Goal: Navigation & Orientation: Find specific page/section

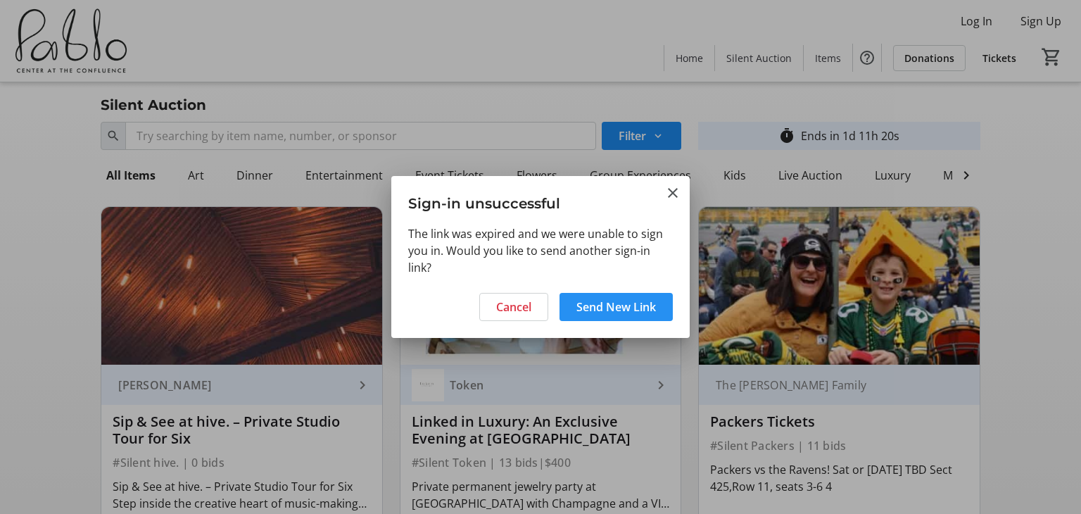
click at [576, 310] on span "Send New Link" at bounding box center [615, 306] width 79 height 17
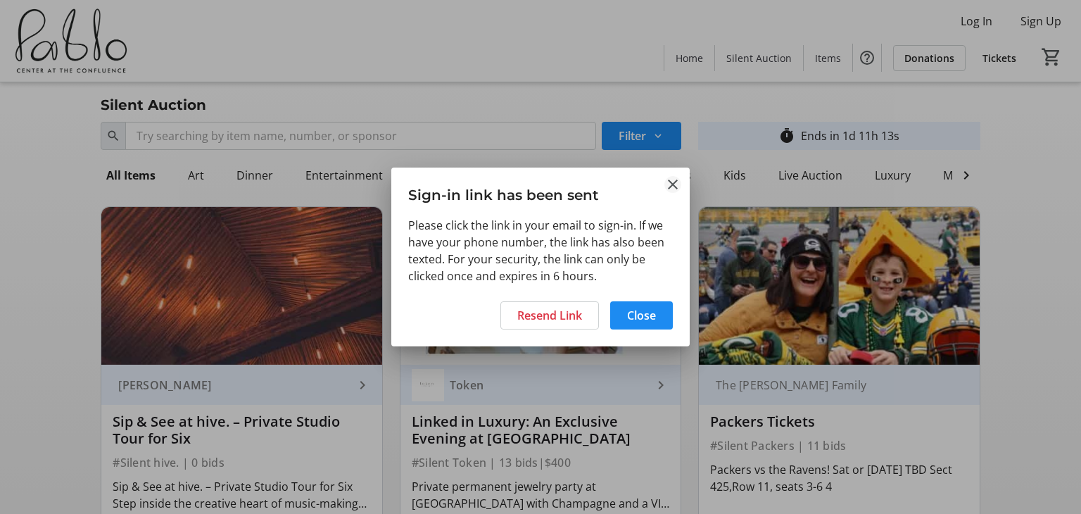
click at [674, 184] on mat-icon "Close" at bounding box center [672, 184] width 17 height 17
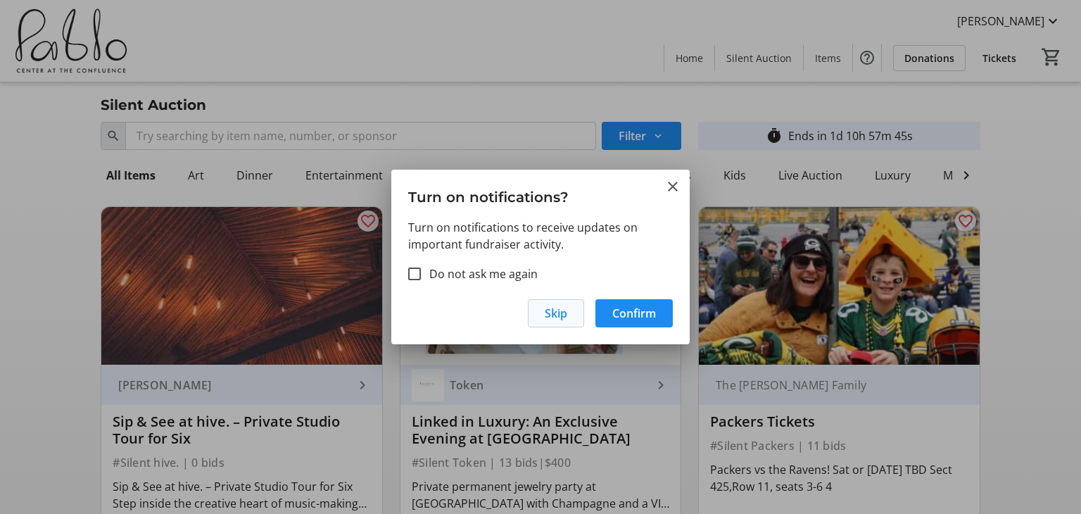
click at [561, 311] on span "Skip" at bounding box center [555, 313] width 23 height 17
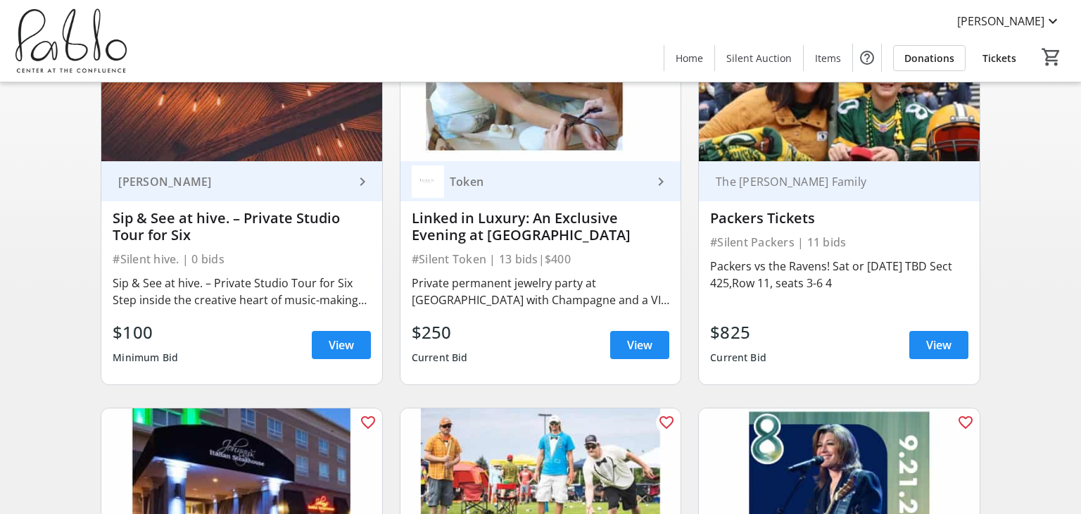
scroll to position [207, 0]
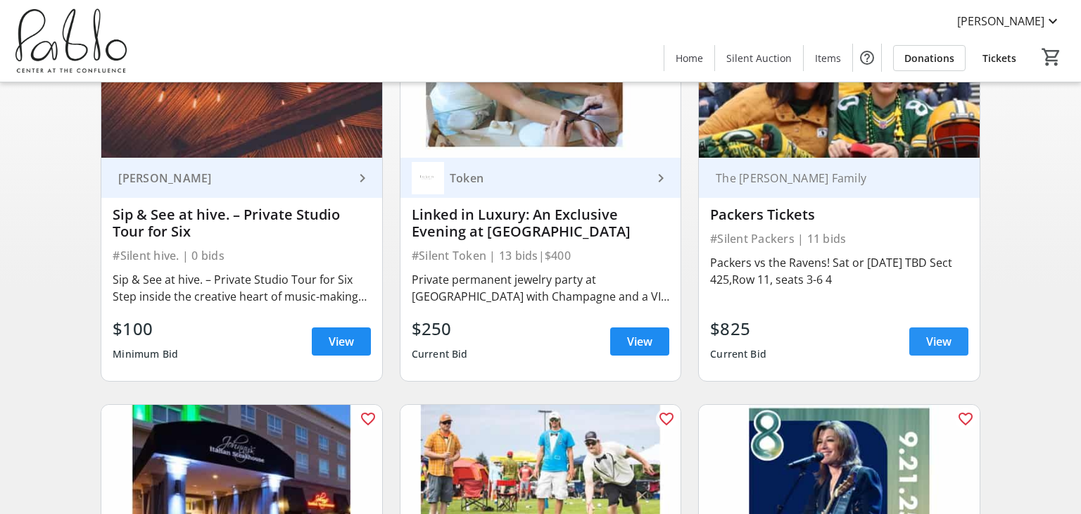
click at [936, 341] on span "View" at bounding box center [938, 341] width 25 height 17
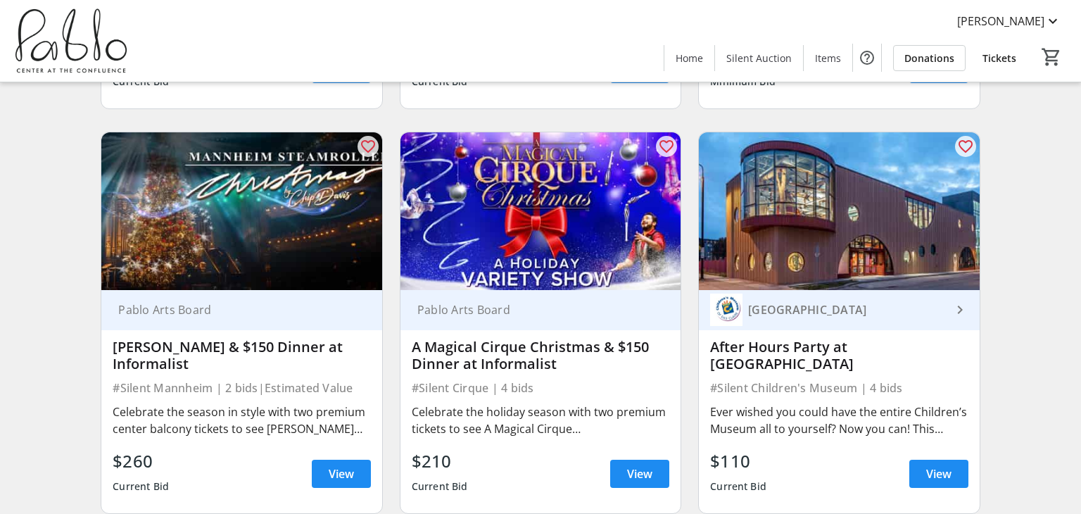
scroll to position [2080, 0]
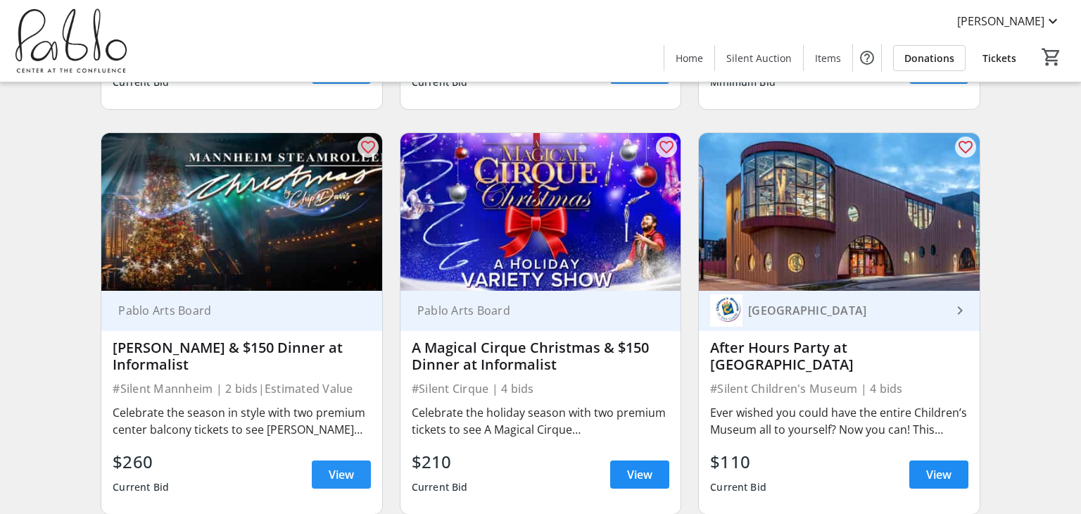
click at [332, 466] on span "View" at bounding box center [341, 474] width 25 height 17
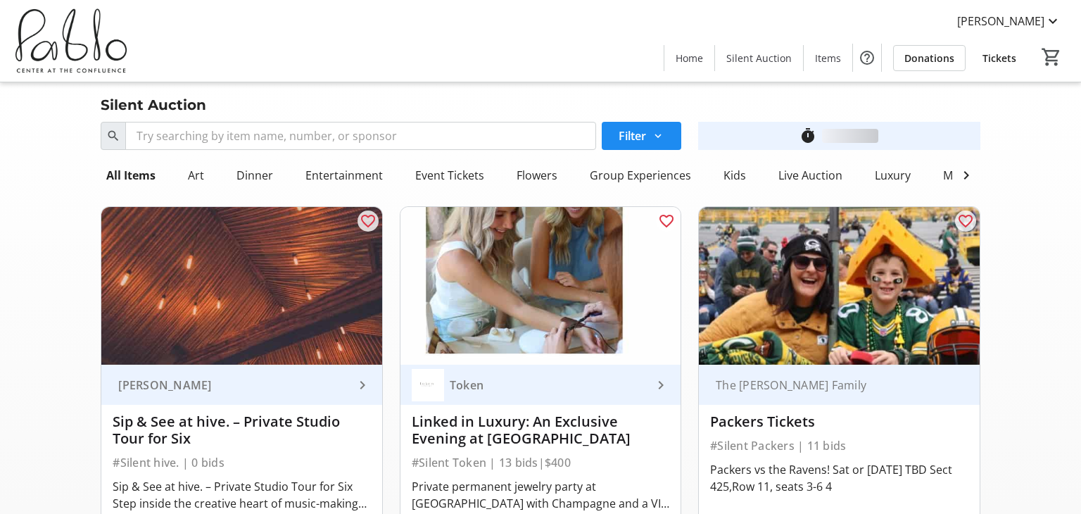
scroll to position [2080, 0]
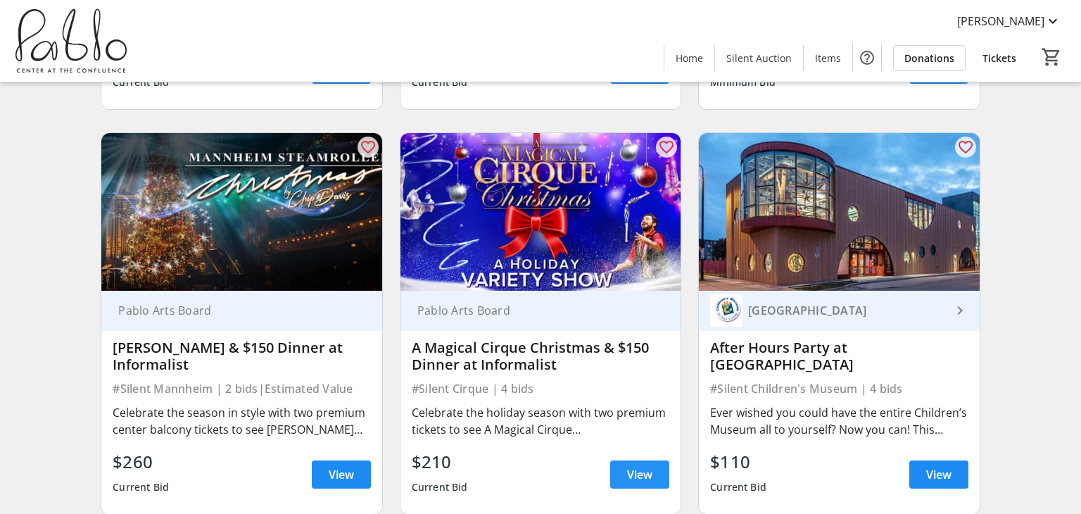
click at [636, 466] on span "View" at bounding box center [639, 474] width 25 height 17
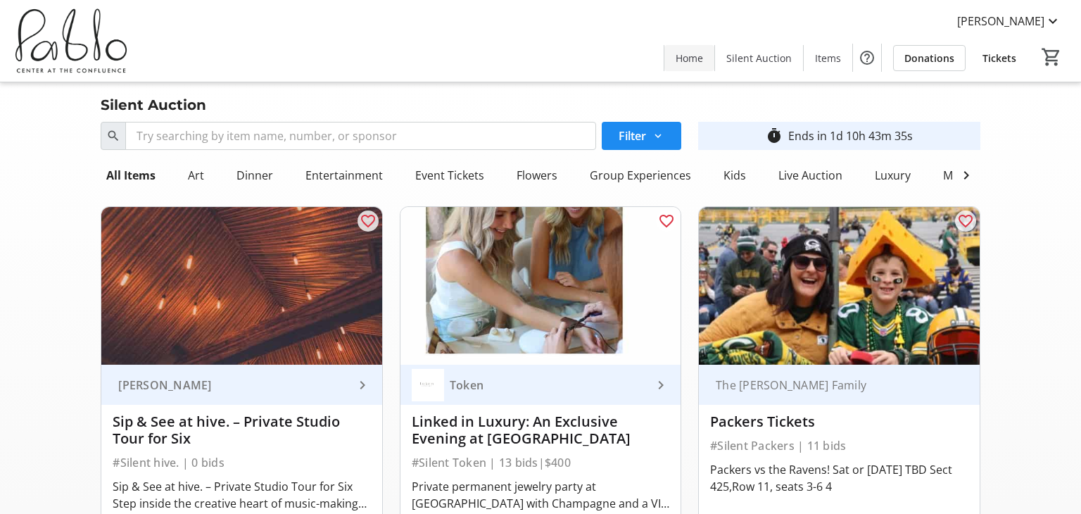
click at [694, 59] on span "Home" at bounding box center [688, 58] width 27 height 15
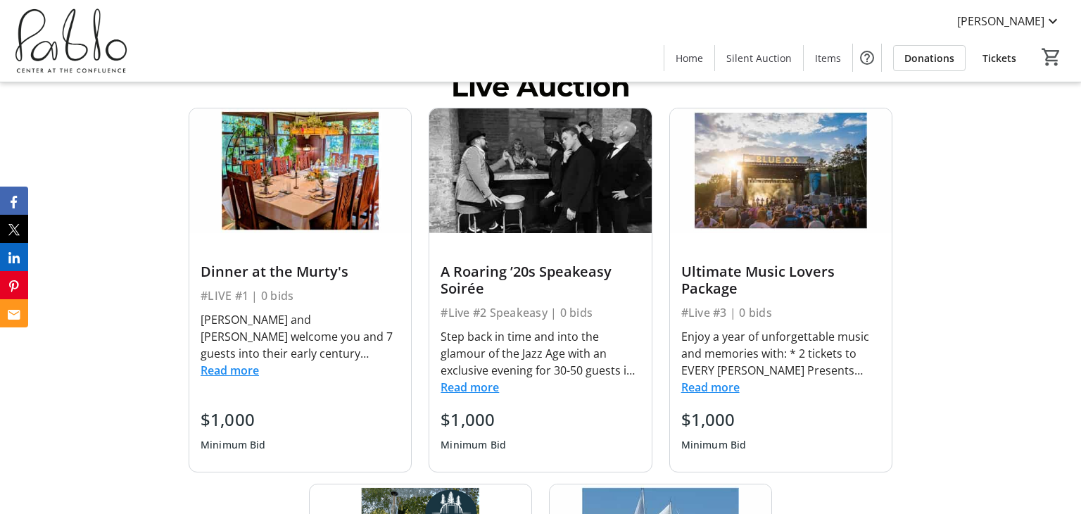
scroll to position [472, 0]
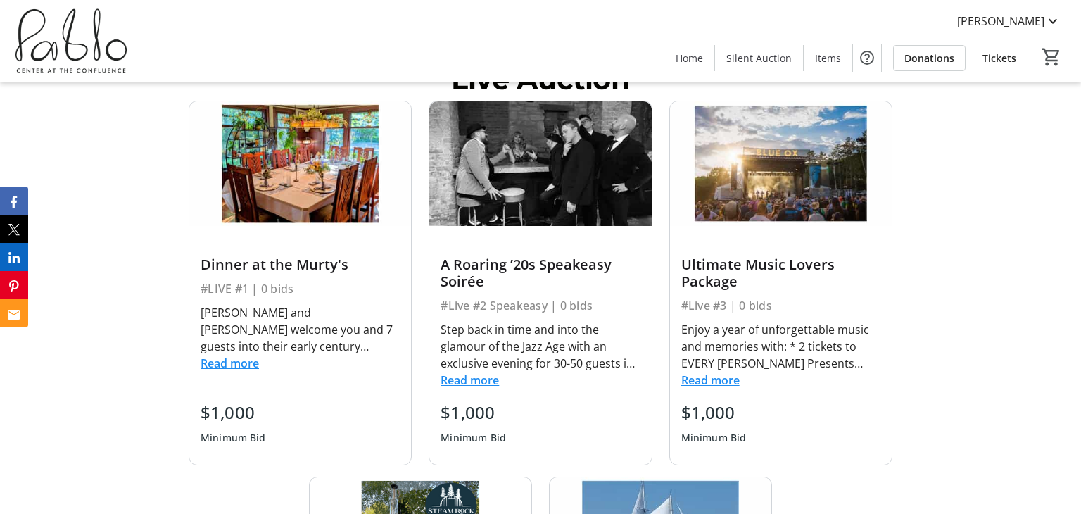
click at [228, 368] on button "Read more" at bounding box center [229, 363] width 58 height 17
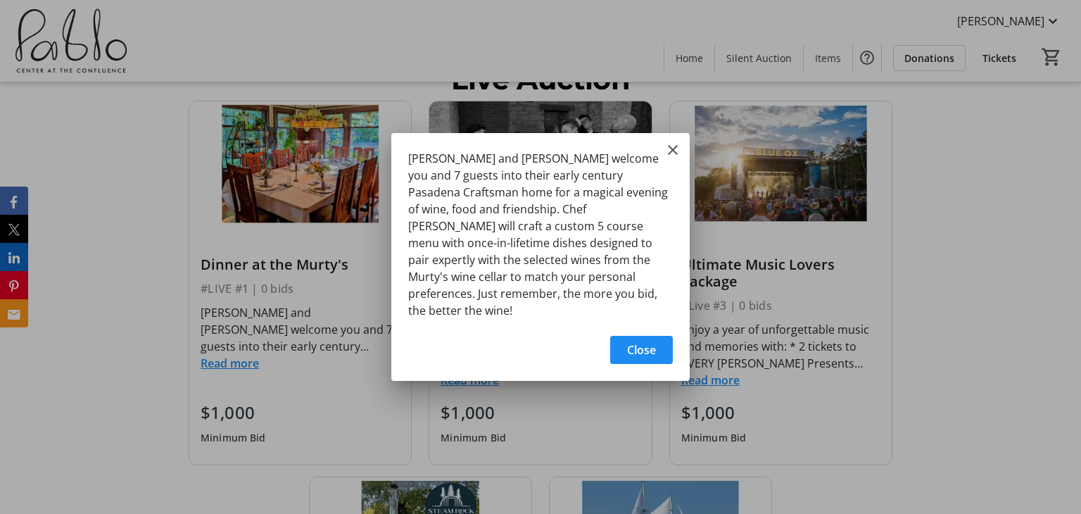
scroll to position [0, 0]
click at [671, 158] on mat-icon "Close" at bounding box center [672, 149] width 17 height 17
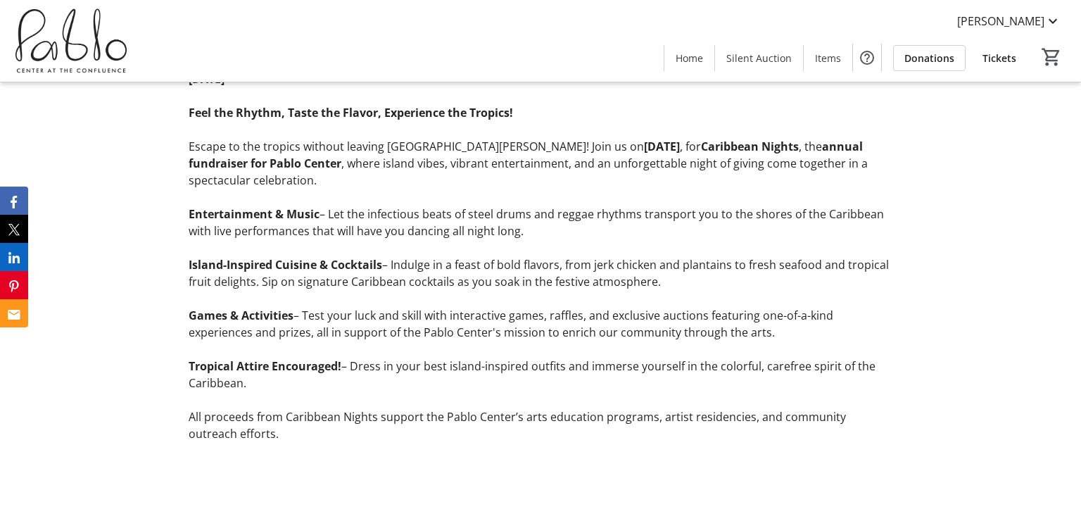
scroll to position [1381, 0]
click at [671, 162] on p "Escape to the tropics without leaving [GEOGRAPHIC_DATA][PERSON_NAME]! Join us […" at bounding box center [540, 162] width 703 height 51
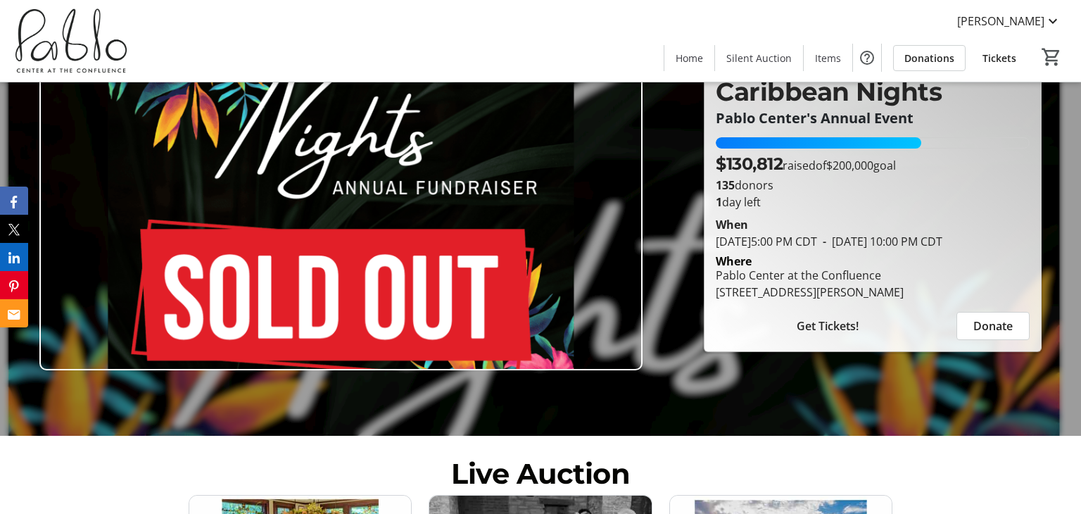
scroll to position [77, 0]
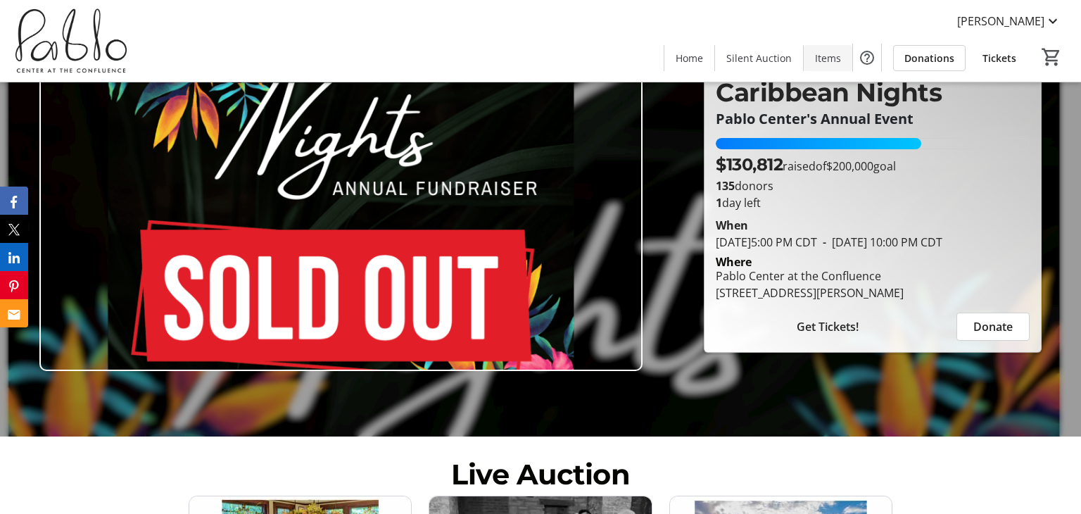
click at [825, 60] on span "Items" at bounding box center [828, 58] width 26 height 15
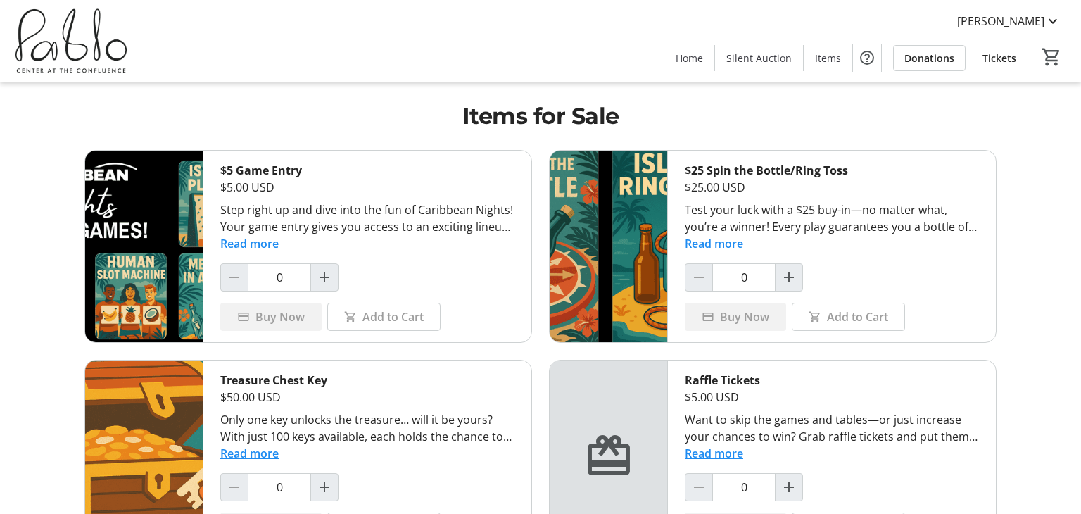
scroll to position [1, 0]
